Goal: Task Accomplishment & Management: Complete application form

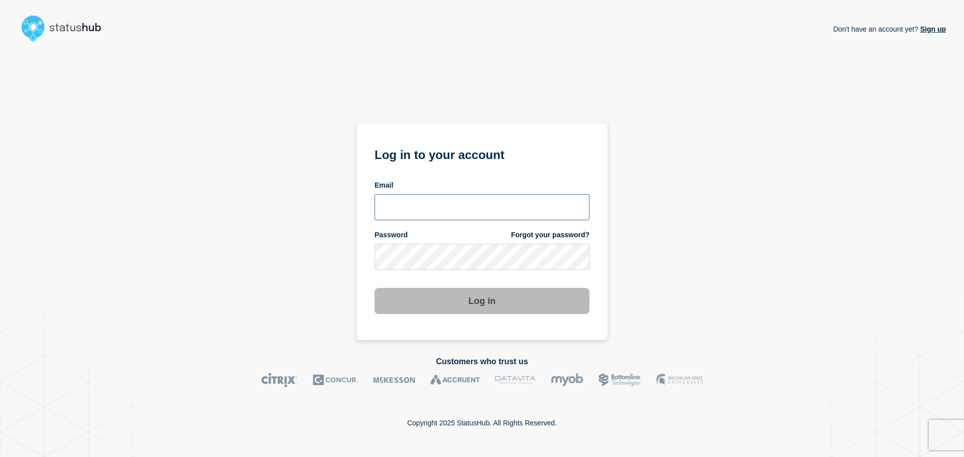
click at [394, 197] on input "email input" at bounding box center [482, 207] width 215 height 26
click at [436, 206] on input "r.shumaker@gwu.edu" at bounding box center [482, 207] width 215 height 26
type input "r.shumaker@email.gwu.edu"
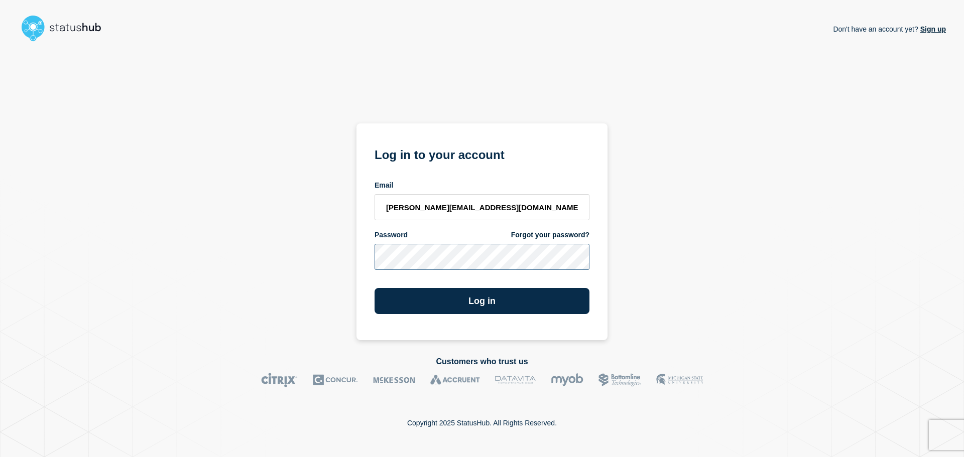
click at [375, 288] on button "Log in" at bounding box center [482, 301] width 215 height 26
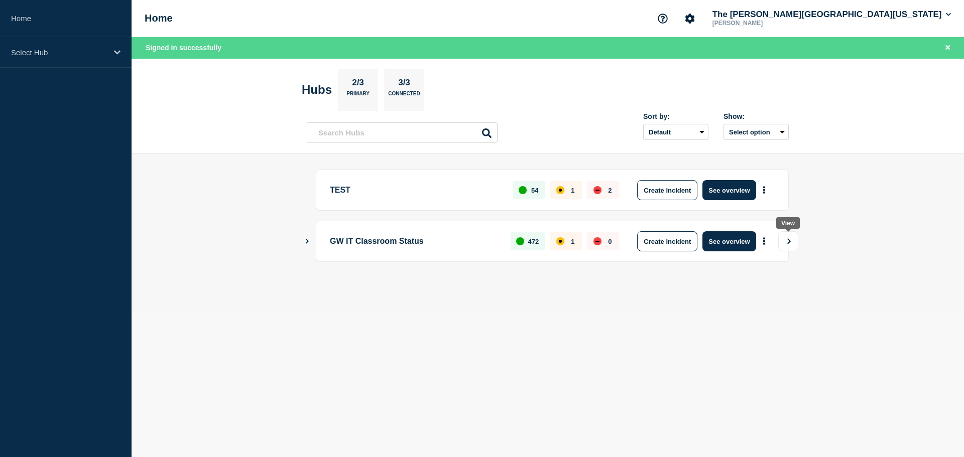
click at [786, 243] on icon "View" at bounding box center [789, 241] width 7 height 6
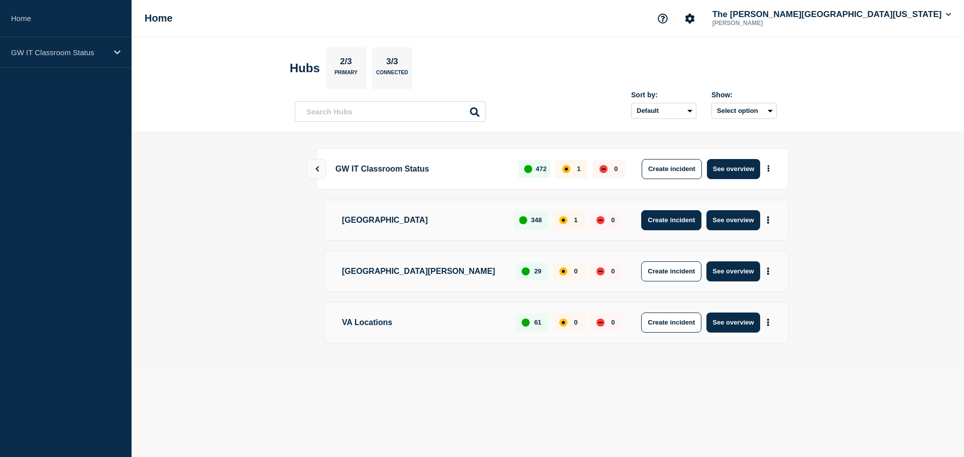
click at [664, 219] on button "Create incident" at bounding box center [671, 220] width 60 height 20
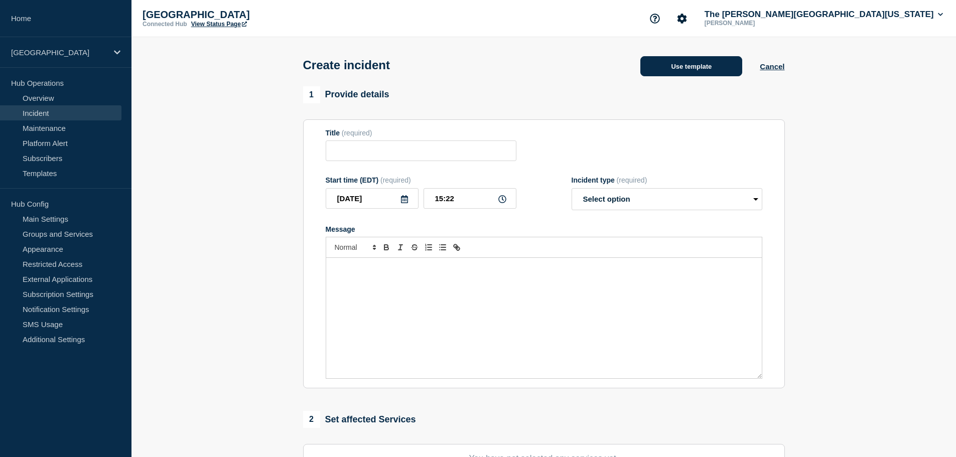
click at [707, 69] on button "Use template" at bounding box center [692, 66] width 102 height 20
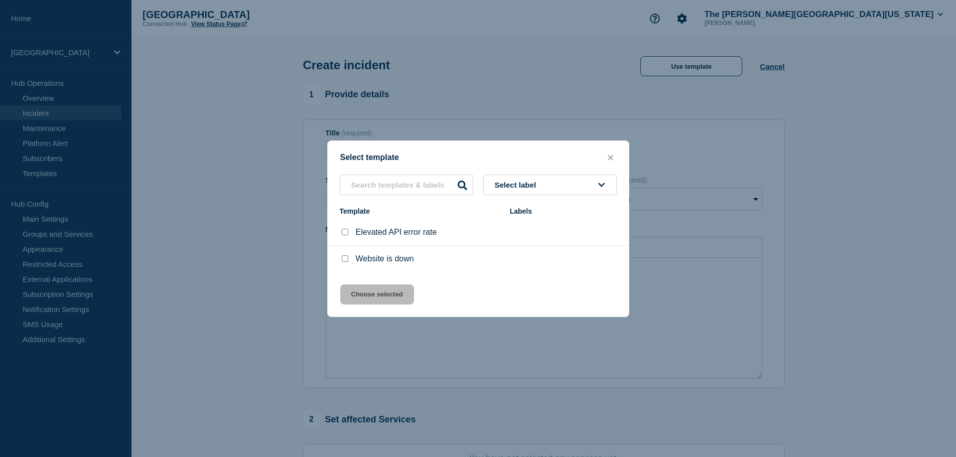
click at [553, 182] on button "Select label" at bounding box center [551, 185] width 134 height 21
click at [815, 92] on div at bounding box center [478, 228] width 956 height 457
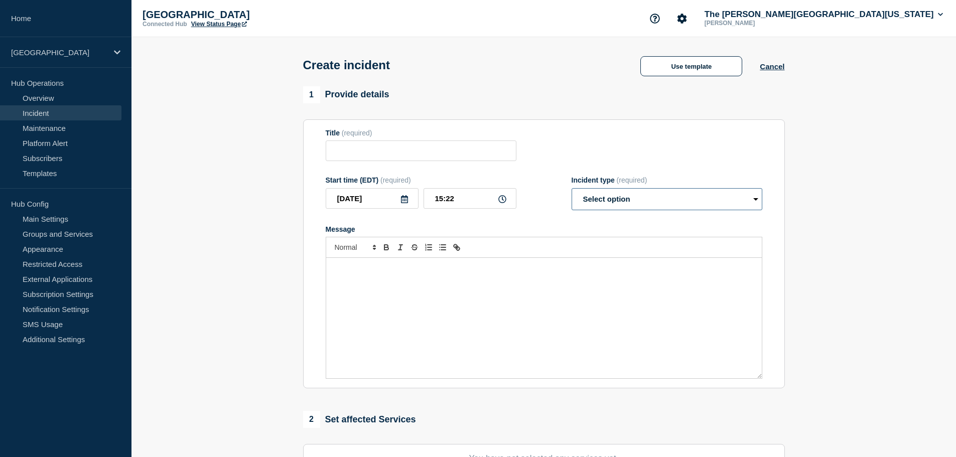
click at [635, 201] on select "Select option Investigating Identified Monitoring" at bounding box center [667, 199] width 191 height 22
select select "identified"
click at [572, 190] on select "Select option Investigating Identified Monitoring" at bounding box center [667, 199] width 191 height 22
click at [605, 198] on select "Select option Investigating Identified Monitoring" at bounding box center [667, 199] width 191 height 22
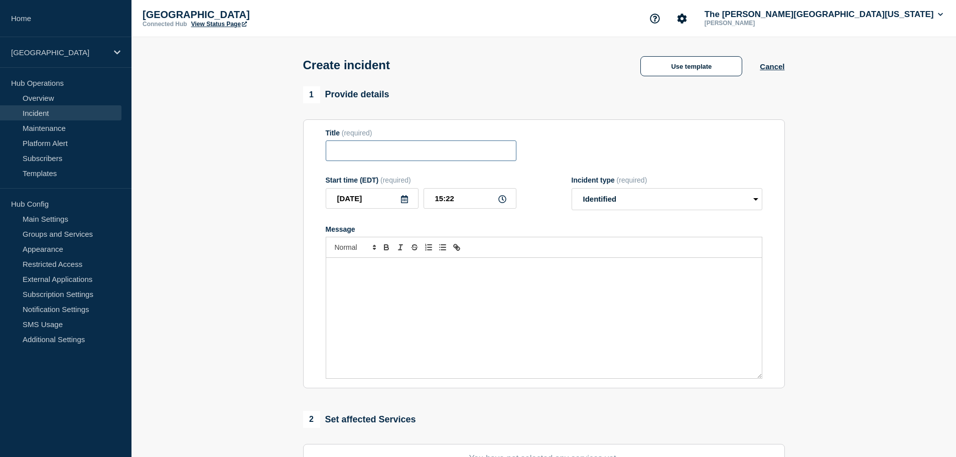
click at [363, 159] on input "Title" at bounding box center [421, 151] width 191 height 21
type input "N"
type input "Milken Hall Room b100a - Wireless Presentation Issue"
click at [527, 218] on form "Title (required) Milken Hall Room b100a - Wireless Presentation Issue Start tim…" at bounding box center [544, 254] width 437 height 251
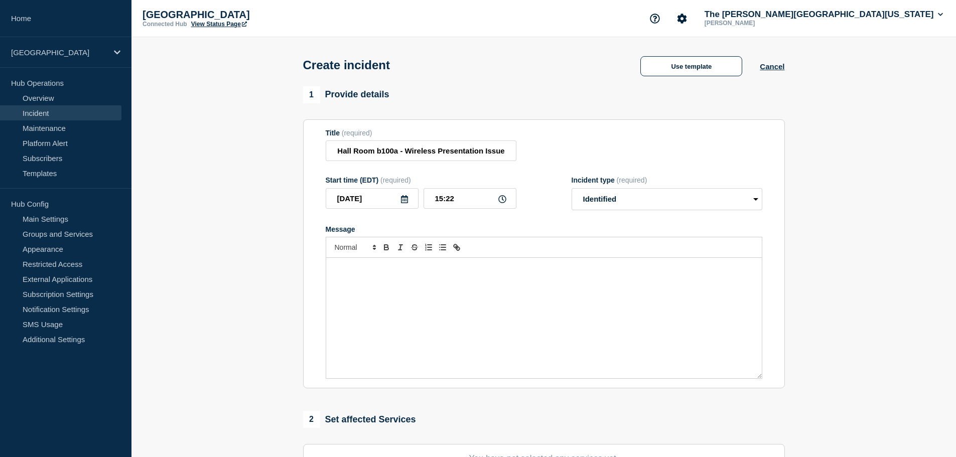
scroll to position [0, 0]
click at [704, 201] on select "Select option Investigating Identified Monitoring" at bounding box center [667, 199] width 191 height 22
click at [431, 277] on div "Message" at bounding box center [544, 318] width 436 height 121
click at [468, 287] on div "Message" at bounding box center [544, 318] width 436 height 121
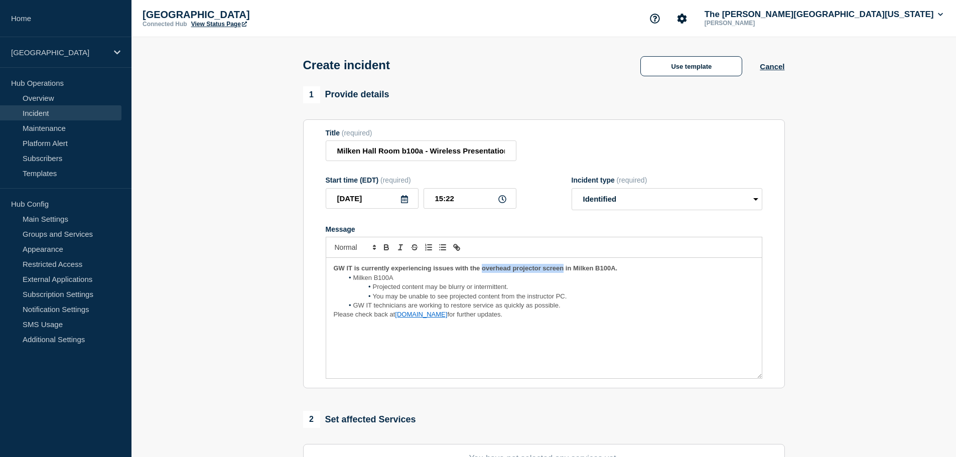
drag, startPoint x: 563, startPoint y: 270, endPoint x: 484, endPoint y: 270, distance: 79.3
click at [484, 270] on strong "GW IT is currently experiencing issues with the overhead projector screen in Mi…" at bounding box center [476, 269] width 284 height 8
click at [398, 282] on li "Milken B100A" at bounding box center [548, 278] width 411 height 9
drag, startPoint x: 519, startPoint y: 290, endPoint x: 372, endPoint y: 291, distance: 147.1
click at [372, 291] on li "Projected content may be blurry or intermittent." at bounding box center [548, 287] width 411 height 9
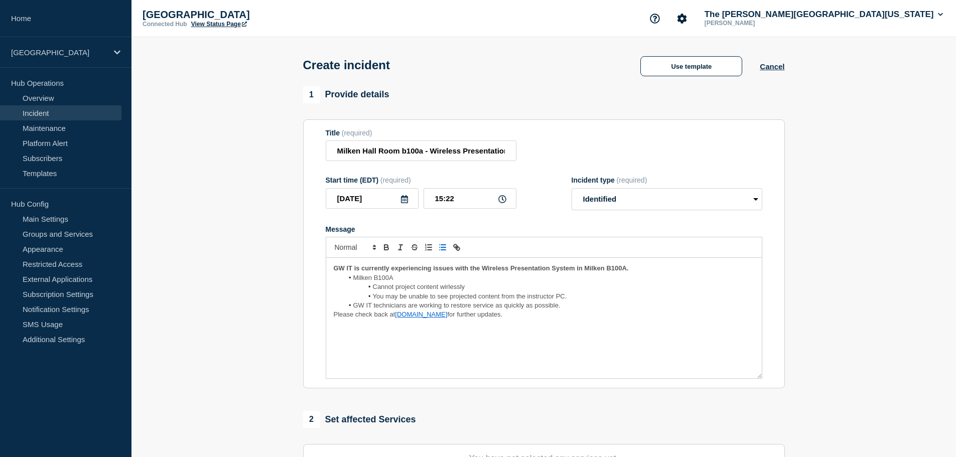
click at [449, 290] on span "Cannot project content wirlessly" at bounding box center [419, 287] width 92 height 8
drag, startPoint x: 574, startPoint y: 297, endPoint x: 373, endPoint y: 300, distance: 201.4
click at [373, 300] on li "You may be unable to see projected content from the instructor PC." at bounding box center [548, 296] width 411 height 9
click at [539, 310] on p "Please check back at classroomstatus.gwu.edu for further updates." at bounding box center [544, 305] width 421 height 9
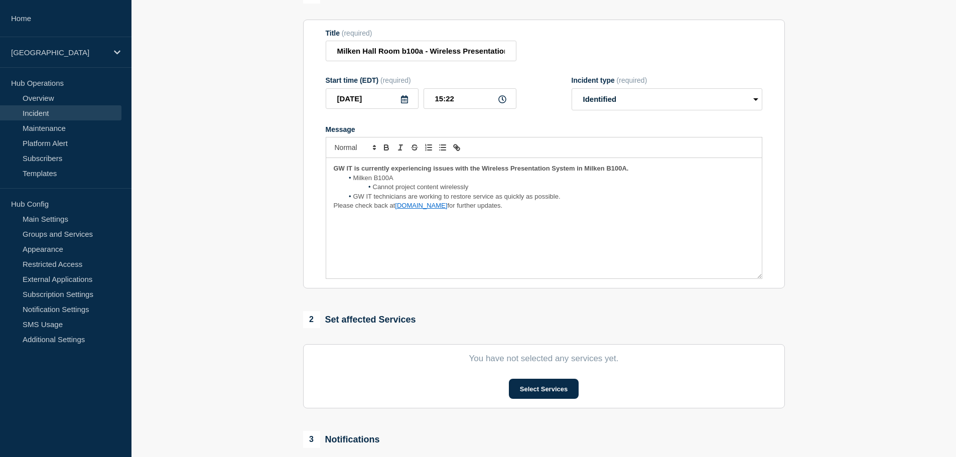
scroll to position [100, 0]
click at [558, 392] on button "Select Services" at bounding box center [544, 389] width 70 height 20
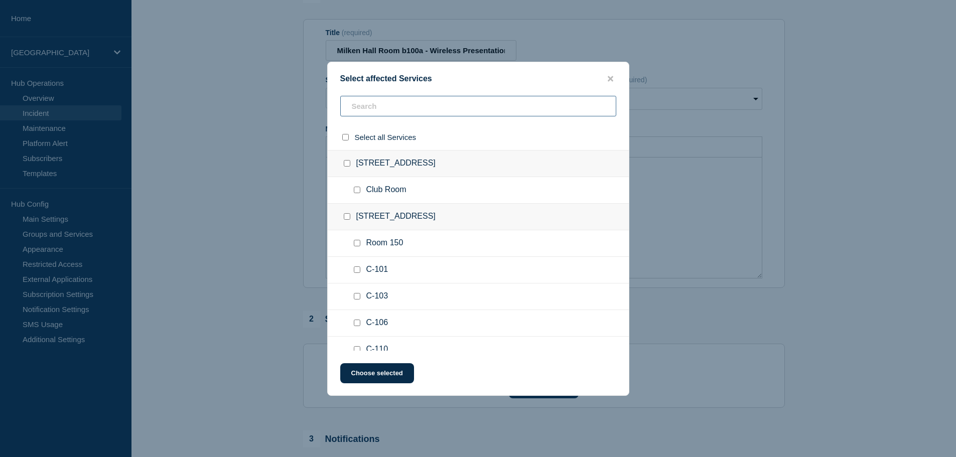
click at [387, 110] on input "text" at bounding box center [478, 106] width 276 height 21
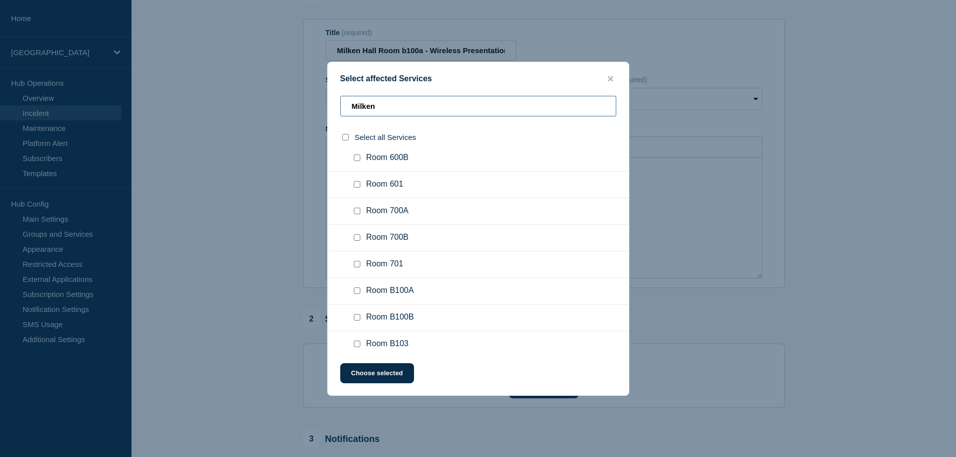
scroll to position [485, 0]
type input "Milken"
click at [360, 291] on input "Room B100A checkbox" at bounding box center [357, 290] width 7 height 7
checkbox input "true"
click at [378, 371] on button "Choose selected" at bounding box center [377, 374] width 74 height 20
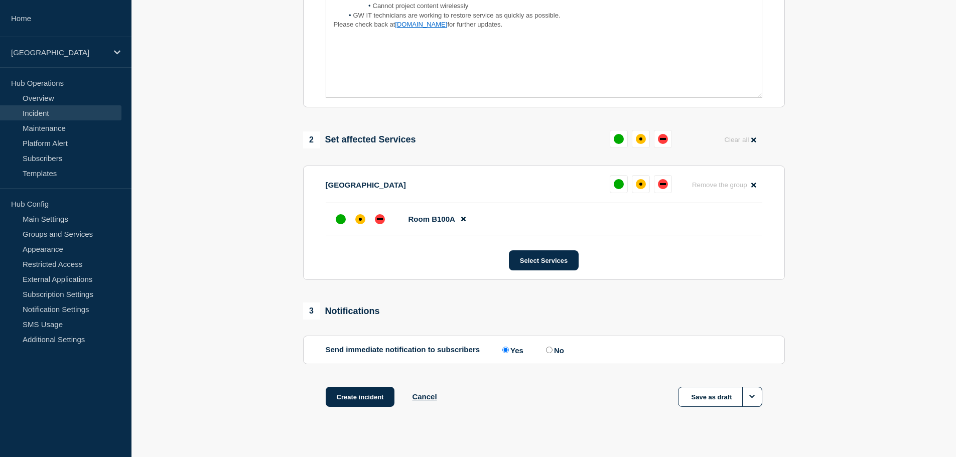
scroll to position [299, 0]
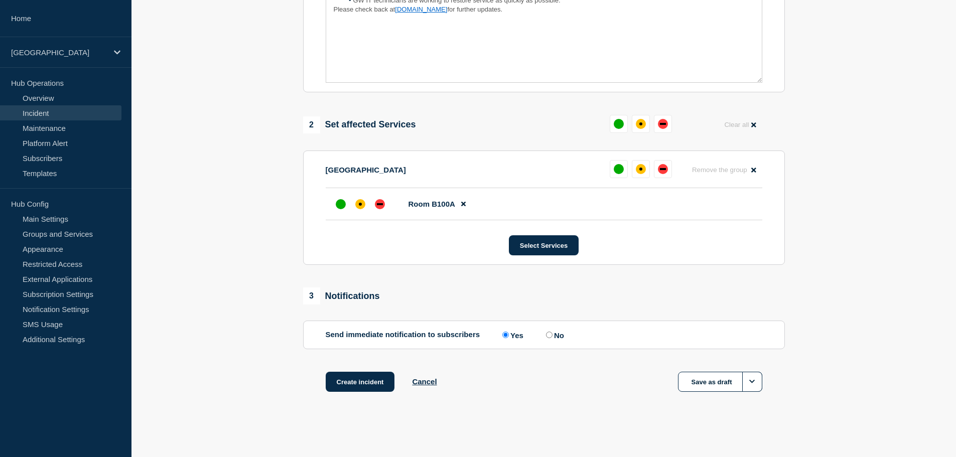
click at [368, 378] on button "Create incident" at bounding box center [360, 382] width 69 height 20
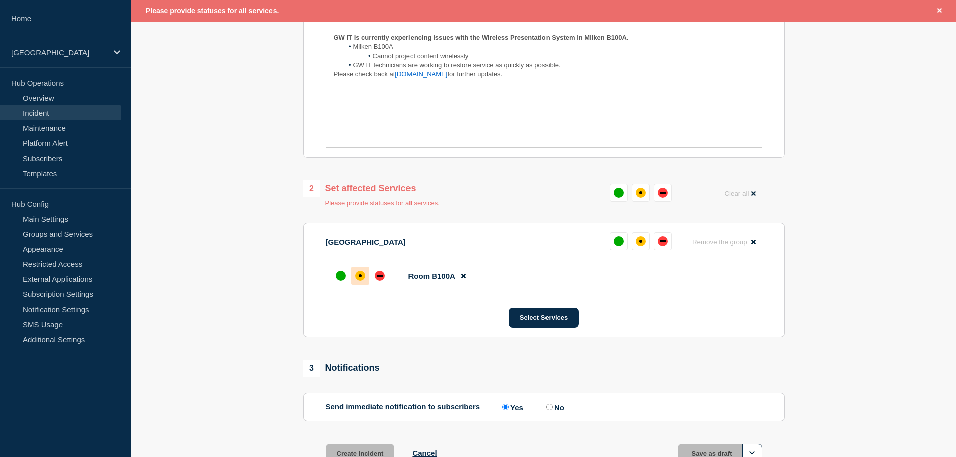
scroll to position [253, 0]
drag, startPoint x: 355, startPoint y: 279, endPoint x: 334, endPoint y: 293, distance: 25.8
click at [355, 279] on div at bounding box center [360, 276] width 18 height 18
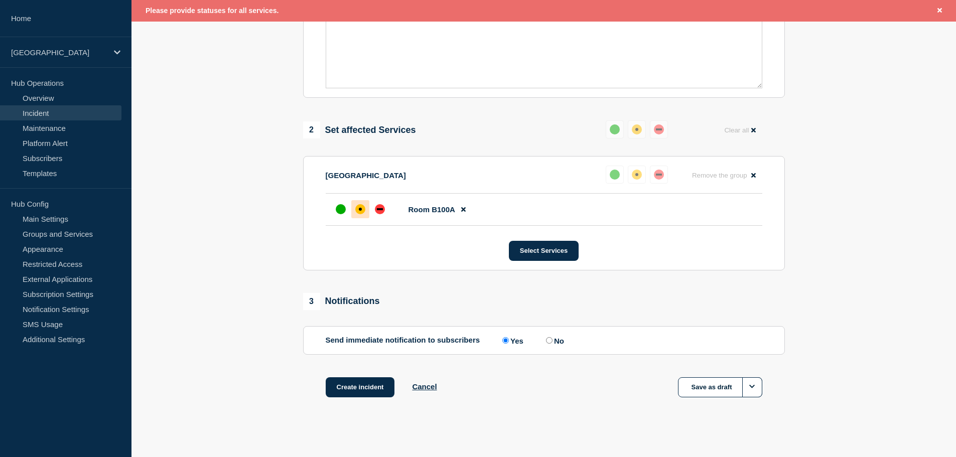
scroll to position [320, 0]
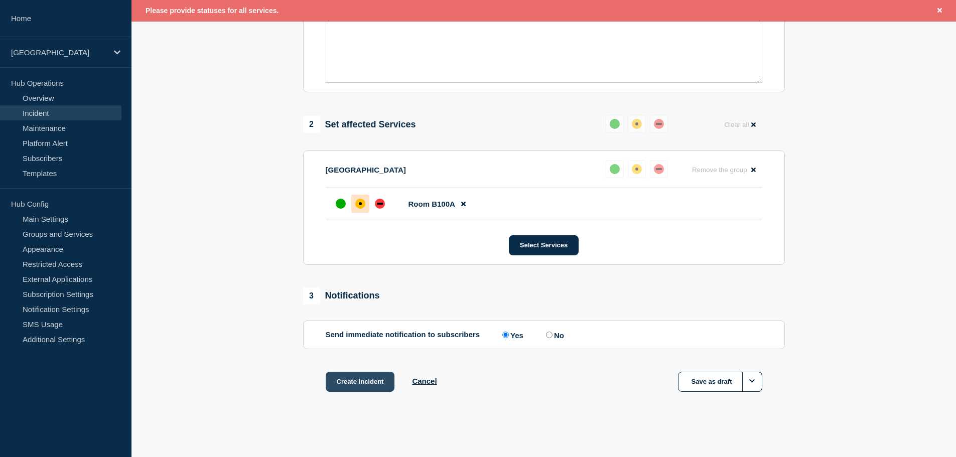
click at [364, 383] on button "Create incident" at bounding box center [360, 382] width 69 height 20
